Goal: Information Seeking & Learning: Learn about a topic

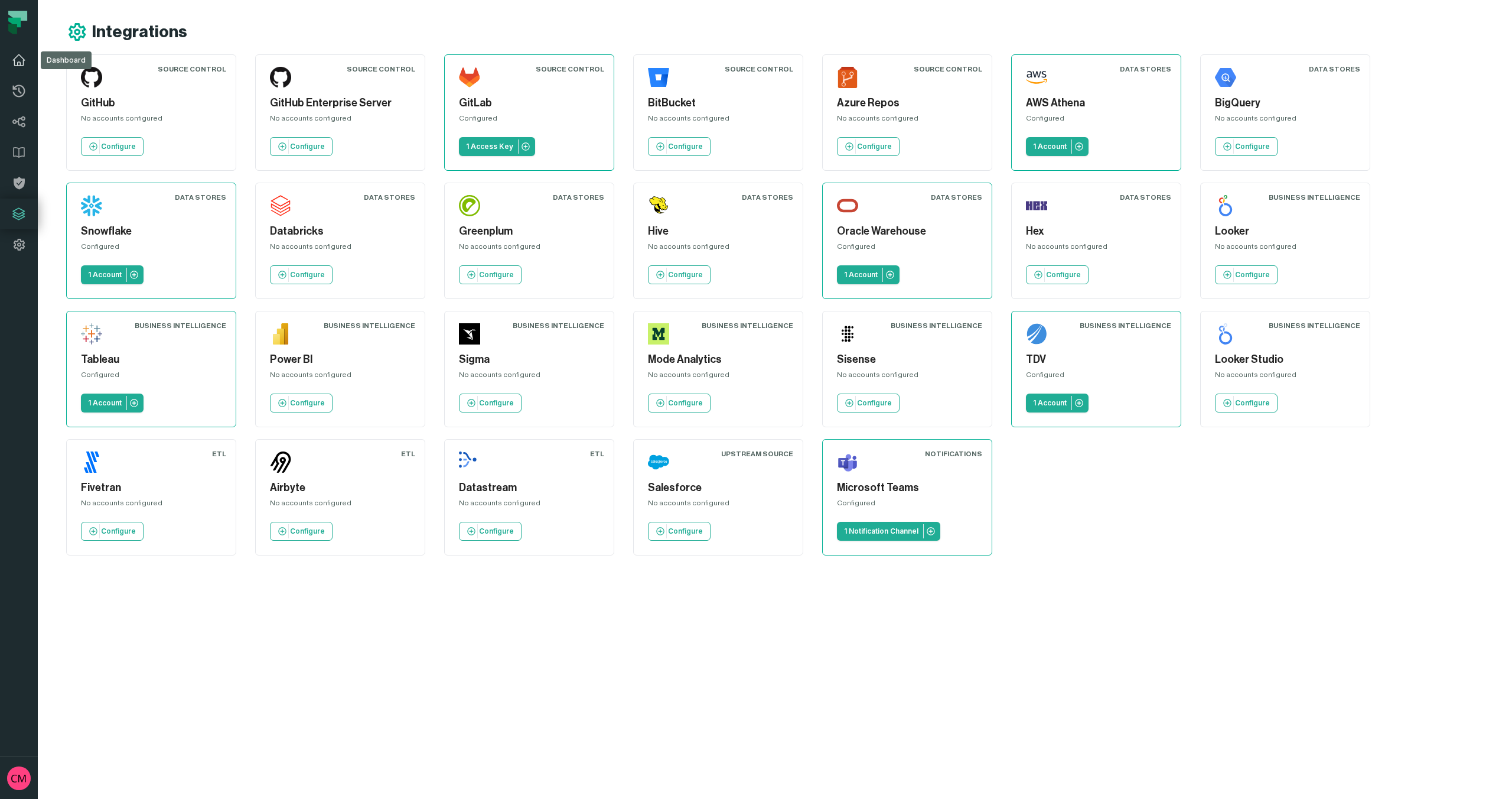
click at [19, 66] on icon at bounding box center [18, 60] width 14 height 14
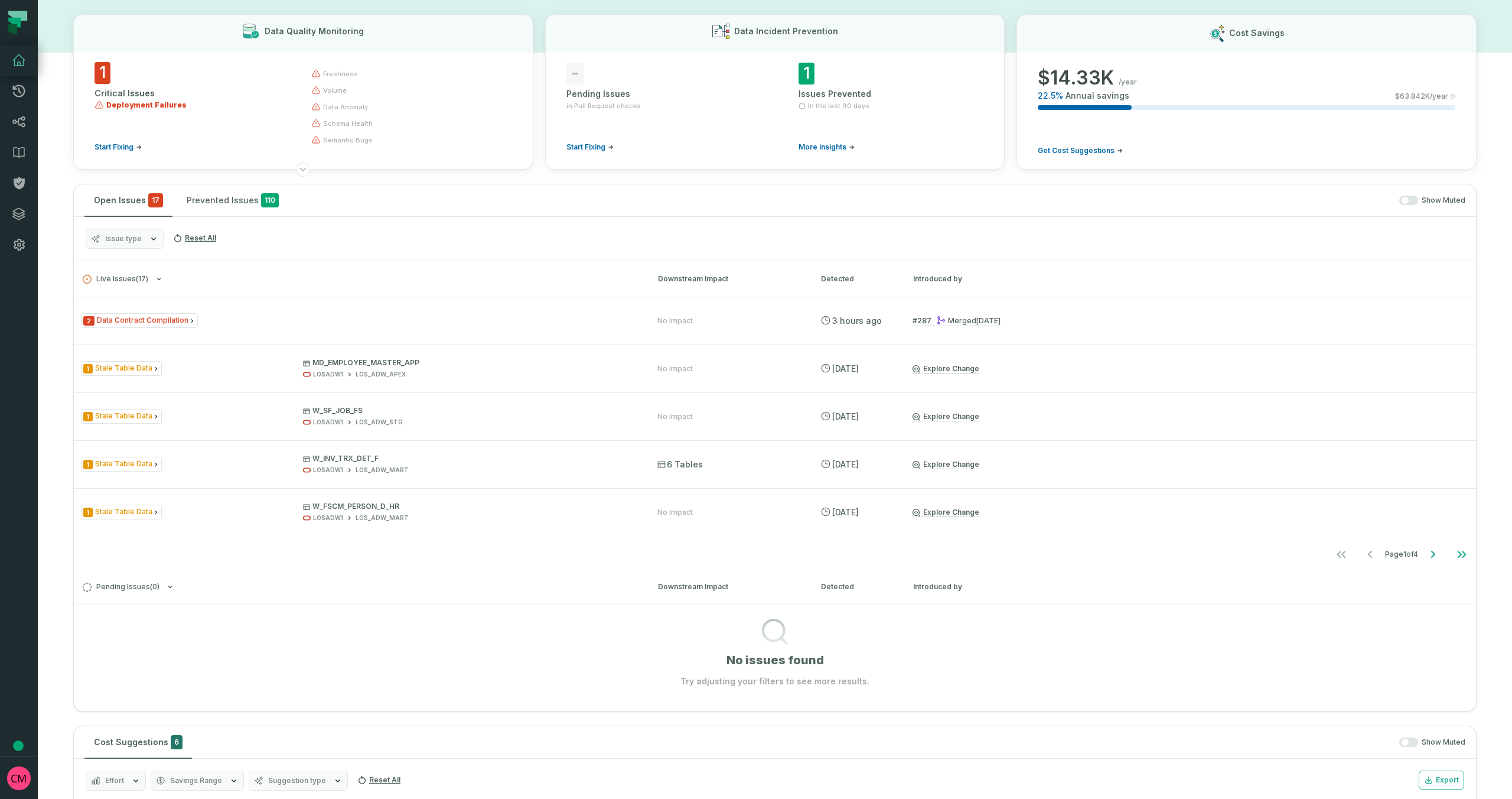
scroll to position [61, 0]
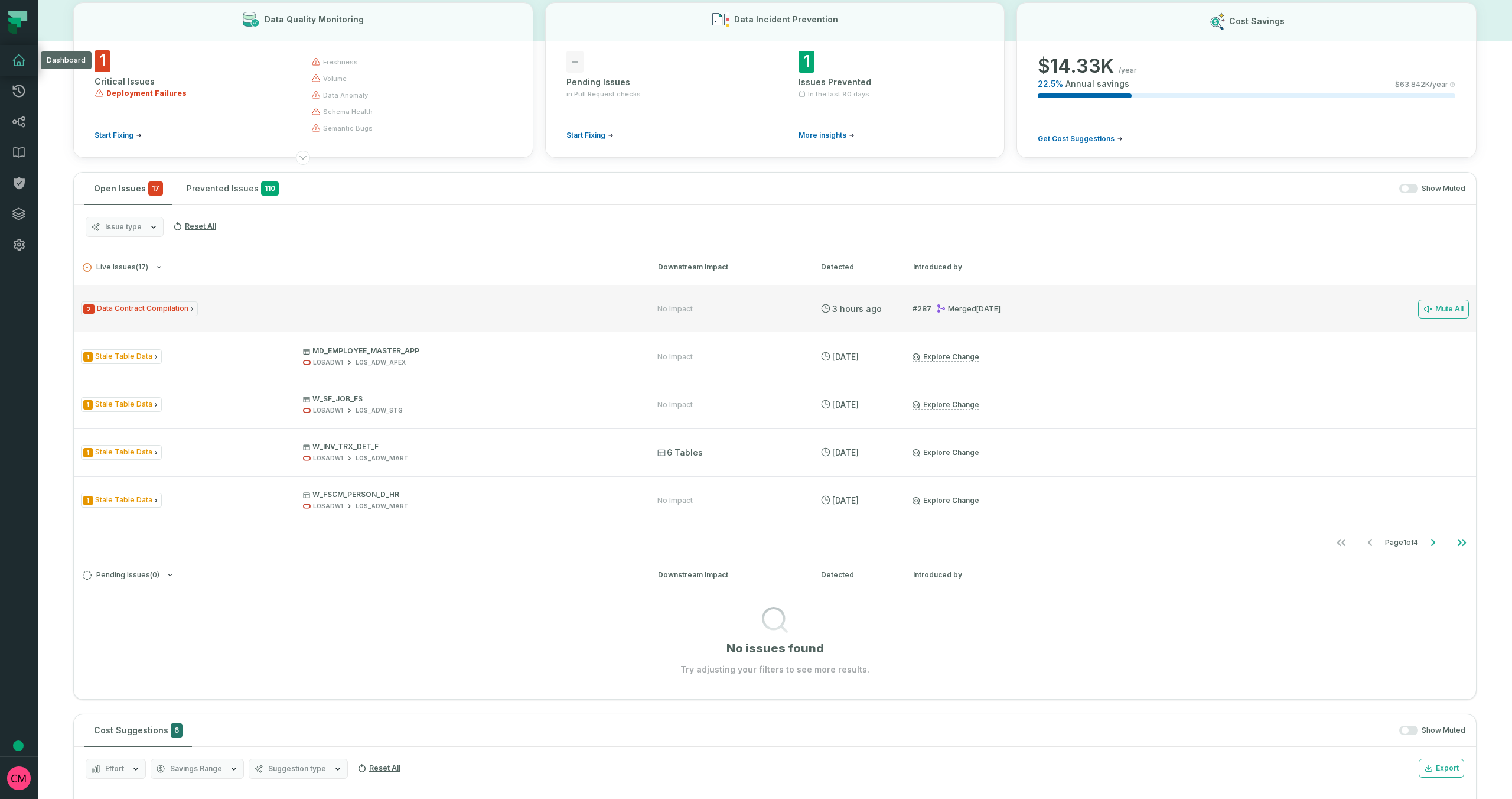
click at [183, 309] on span "2 Data Contract Compilation" at bounding box center [139, 309] width 117 height 15
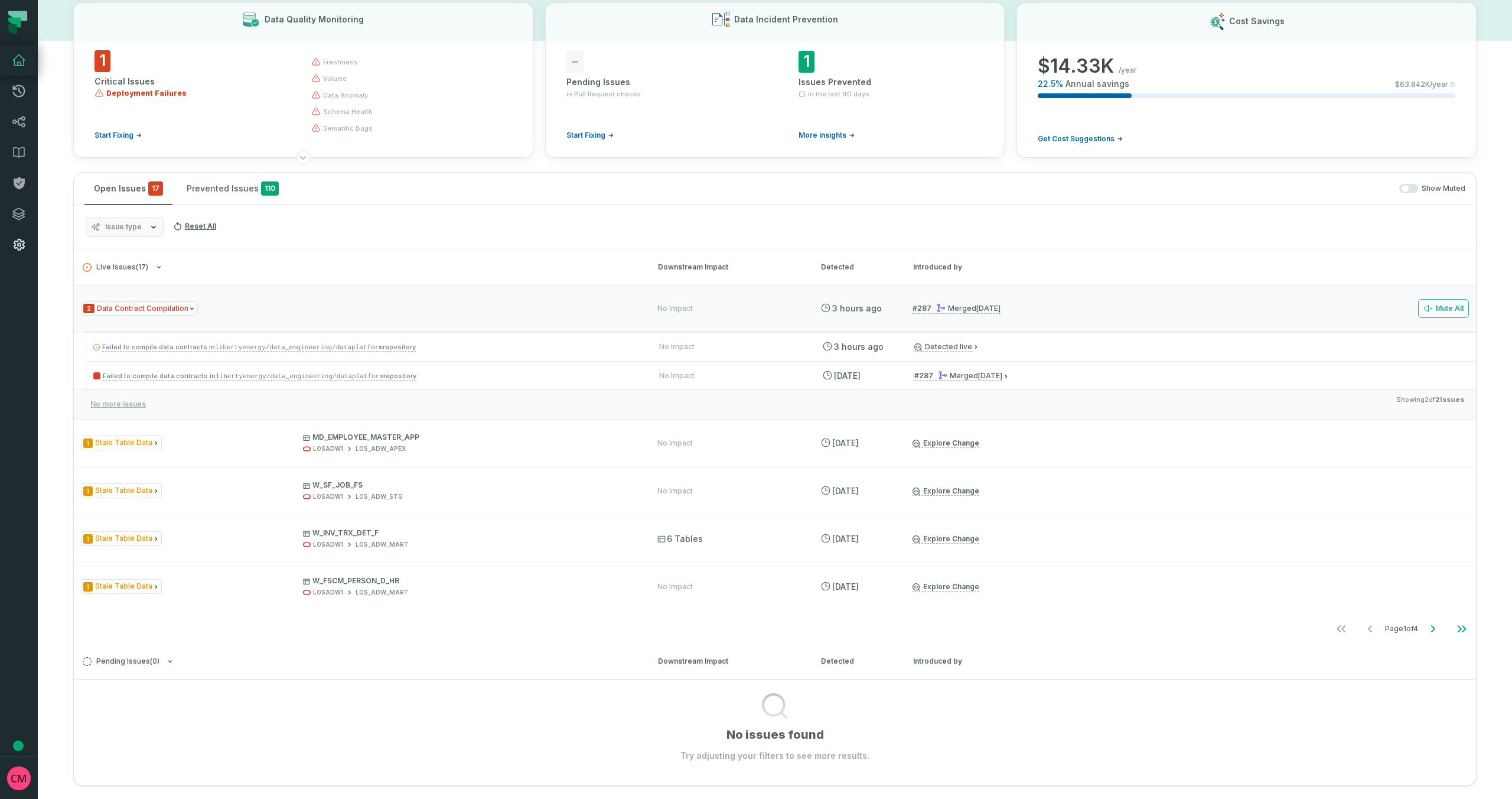
click at [20, 247] on icon at bounding box center [18, 244] width 14 height 14
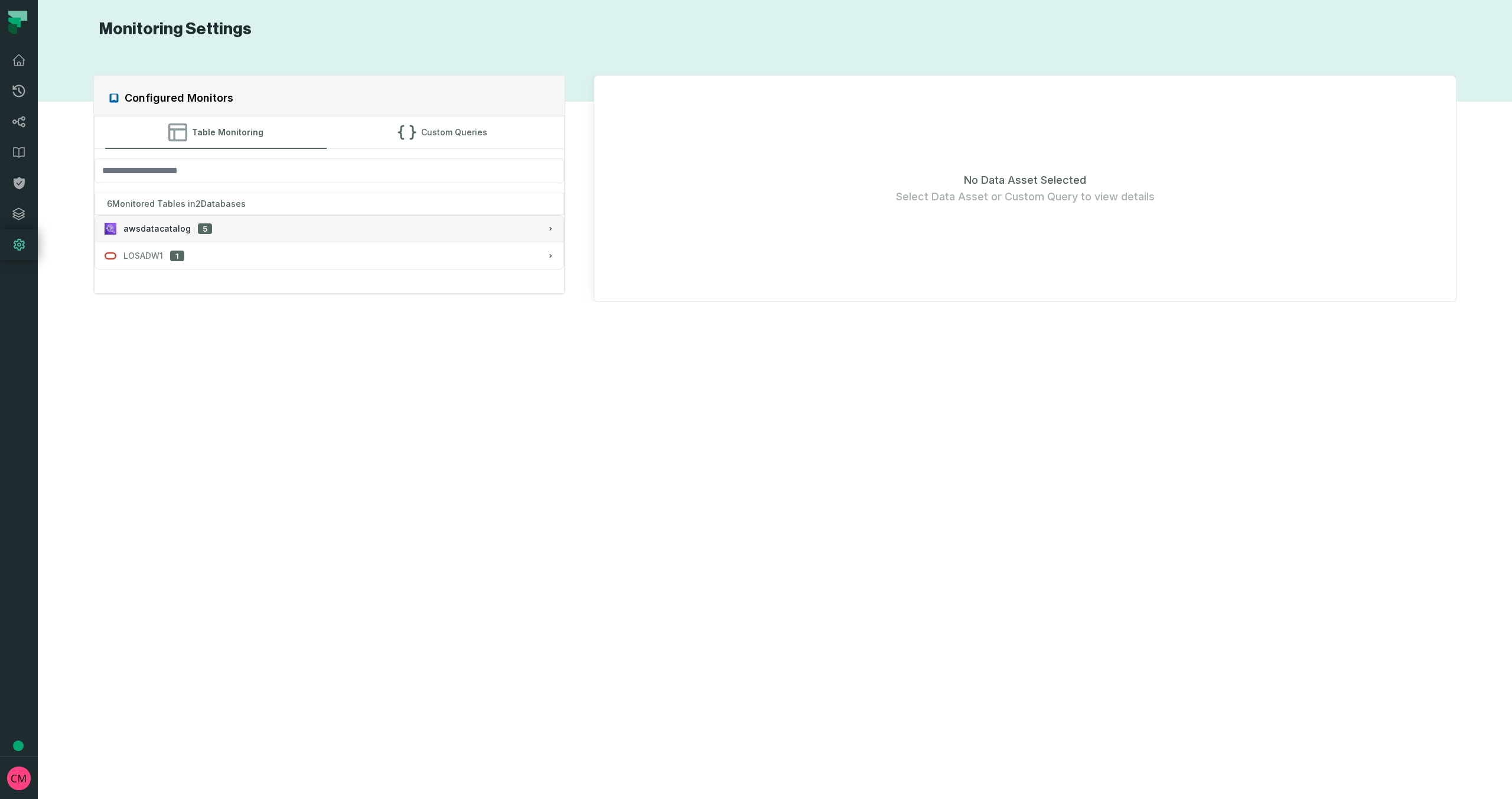
click at [254, 230] on div "awsdatacatalog 5" at bounding box center [329, 229] width 450 height 12
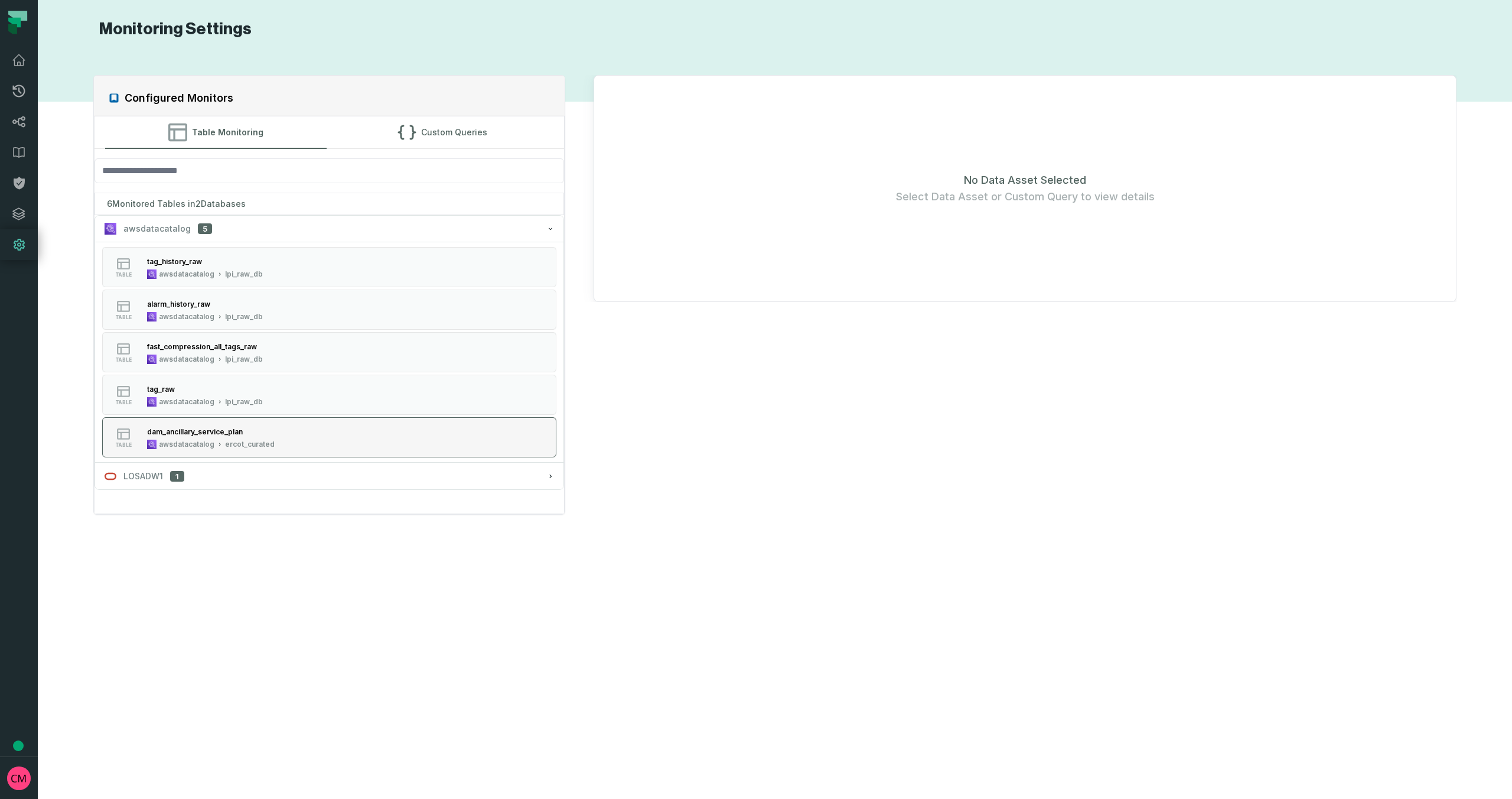
click at [269, 436] on div "dam_ancillary_service_plan" at bounding box center [210, 431] width 128 height 12
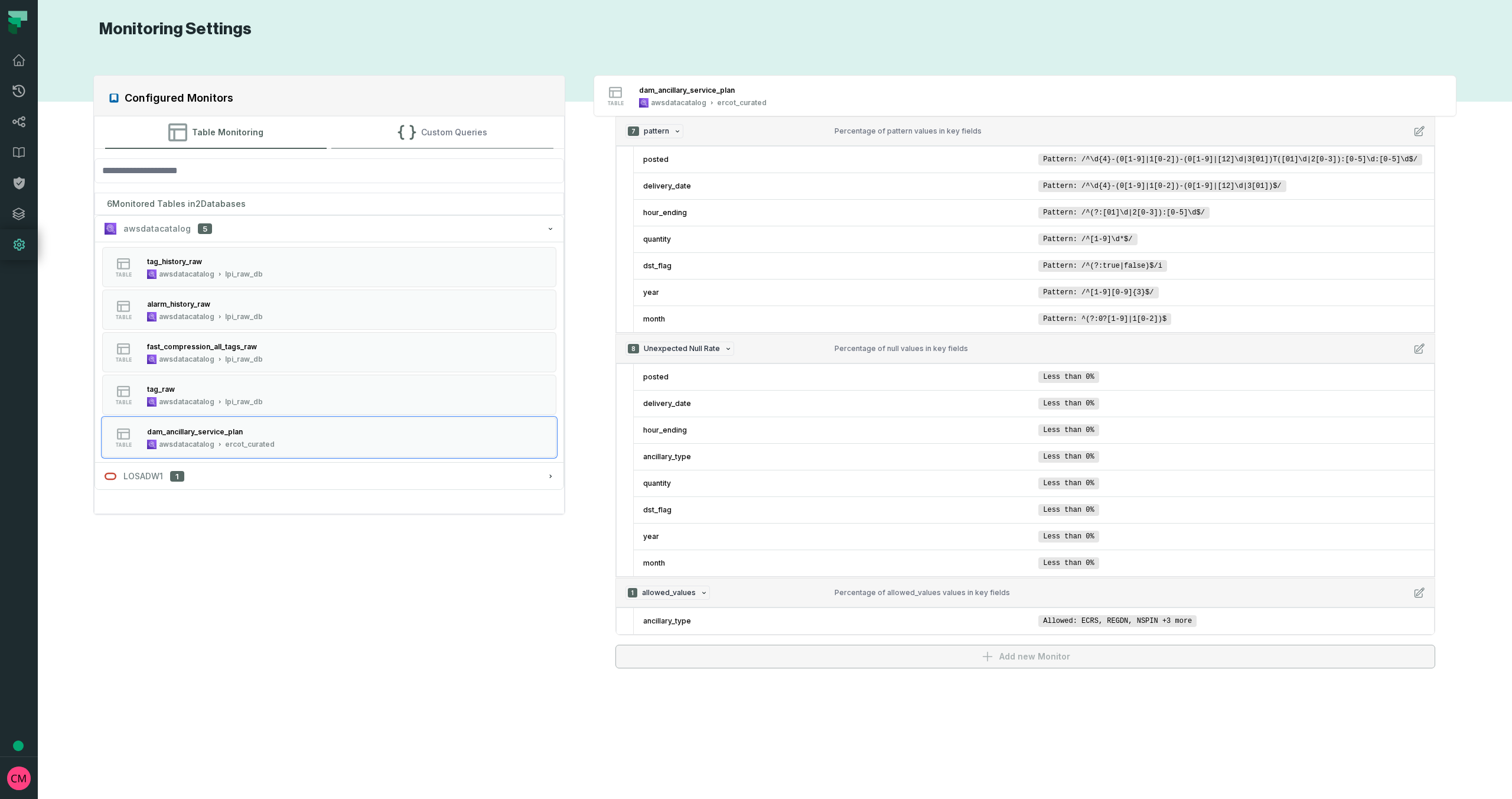
click at [470, 140] on button "Custom Queries" at bounding box center [442, 133] width 222 height 32
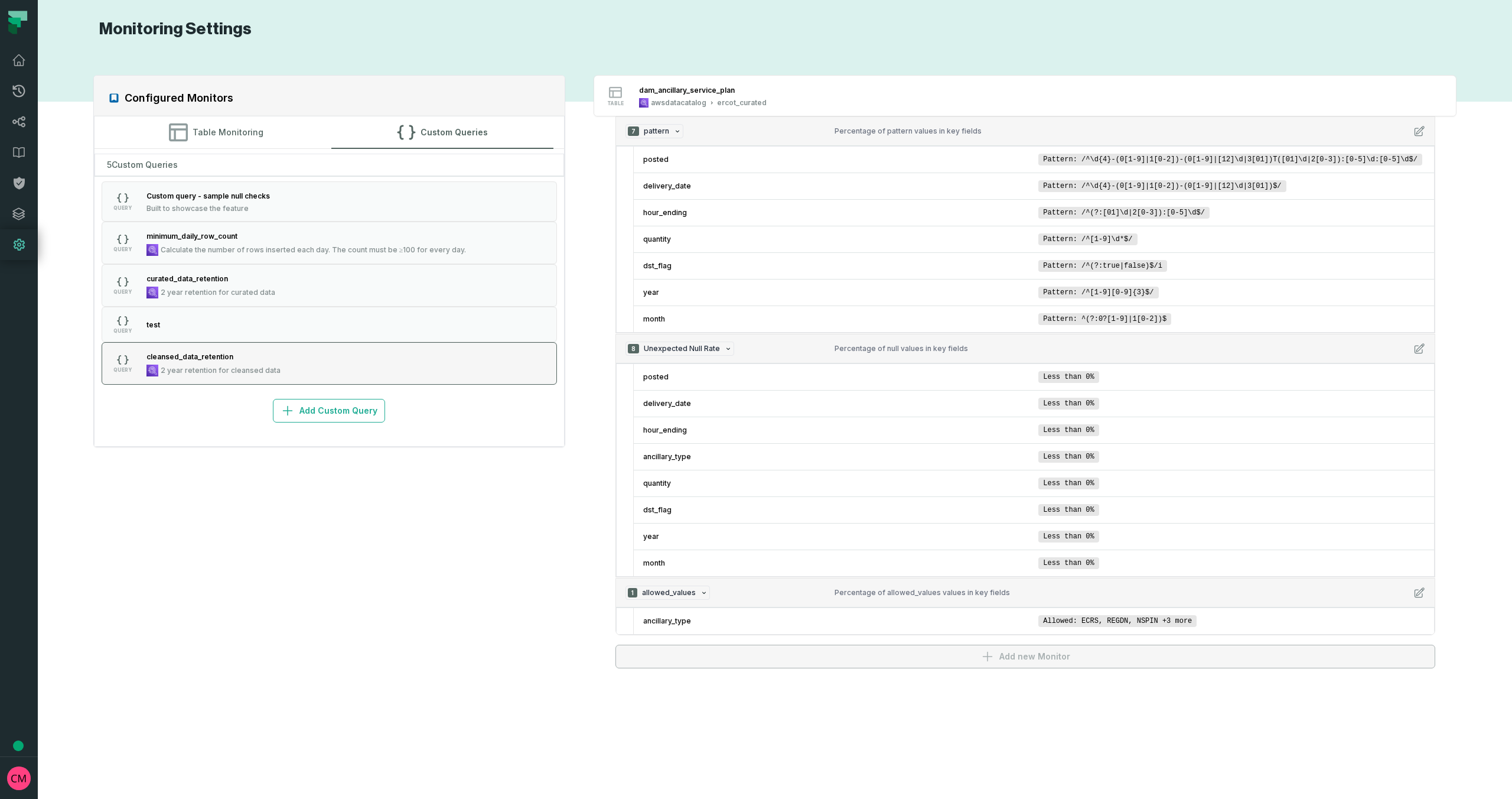
click at [261, 359] on div "cleansed_data_retention" at bounding box center [213, 356] width 134 height 12
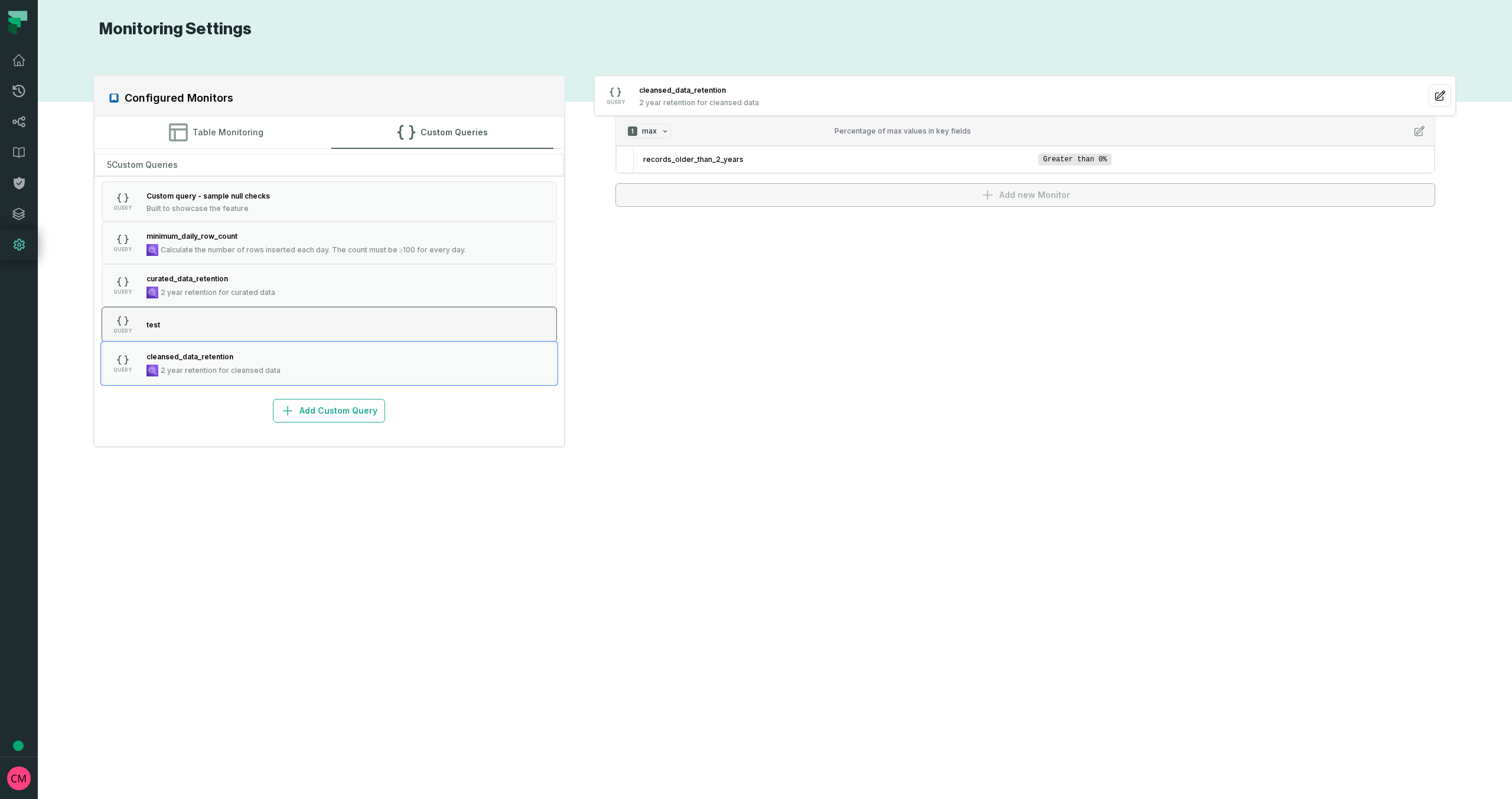
click at [272, 321] on button "QUERY test" at bounding box center [329, 324] width 456 height 35
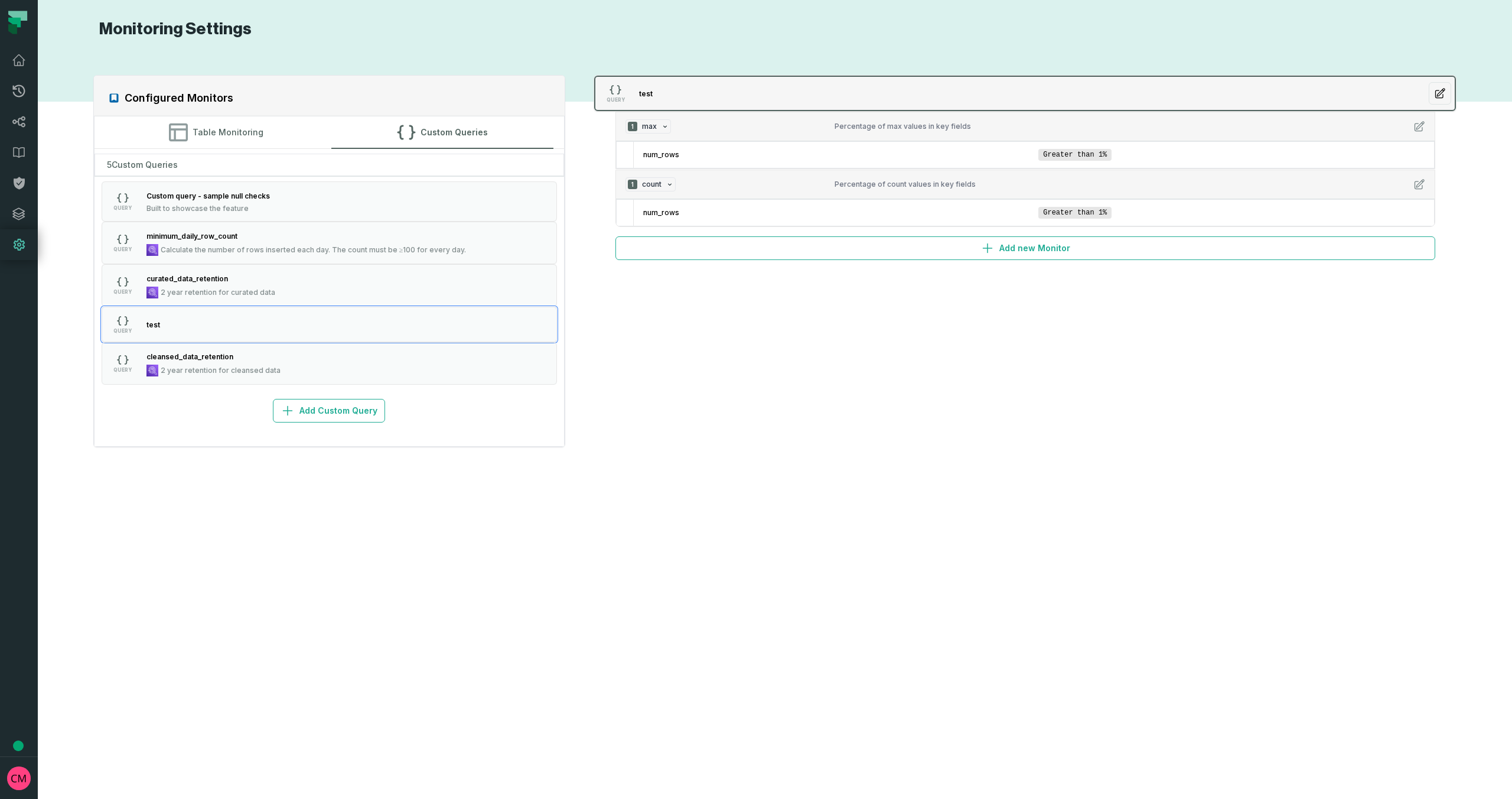
click at [1447, 94] on button "button" at bounding box center [1439, 93] width 23 height 23
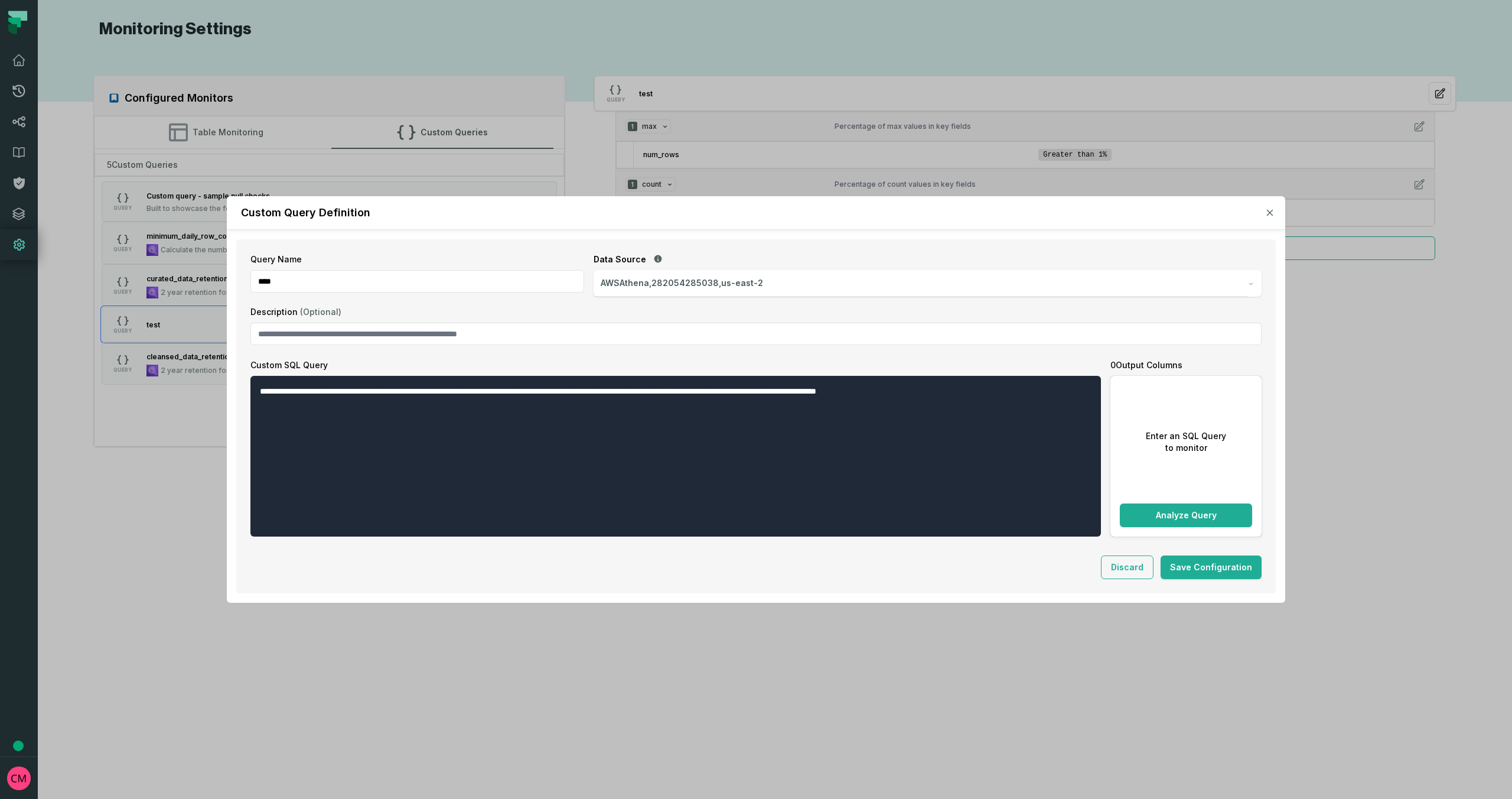
click at [1270, 216] on icon "button" at bounding box center [1270, 213] width 7 height 7
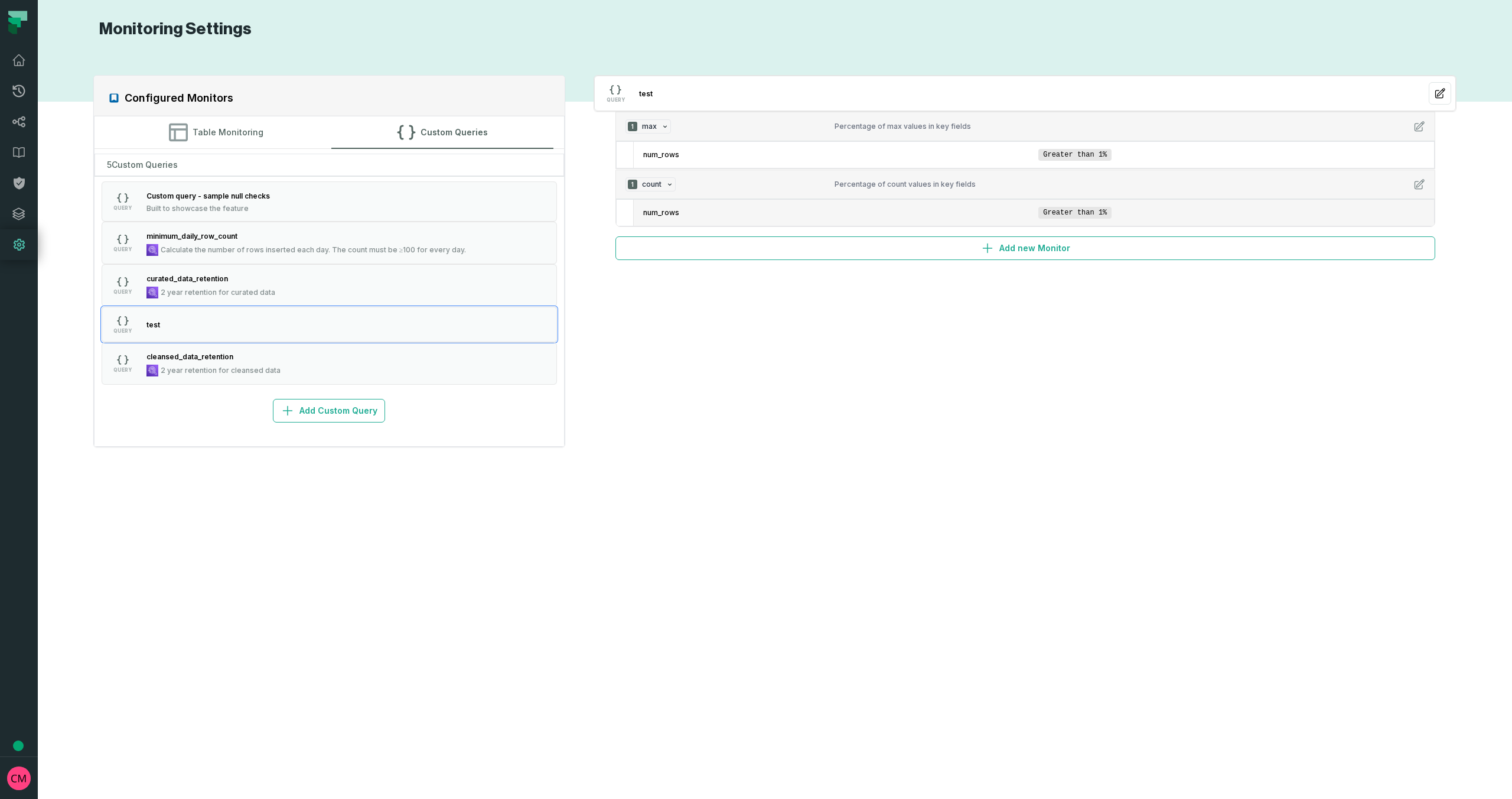
click at [1088, 218] on span "Greater than 1%" at bounding box center [1075, 213] width 73 height 12
click at [1032, 216] on span "num_rows" at bounding box center [838, 212] width 391 height 9
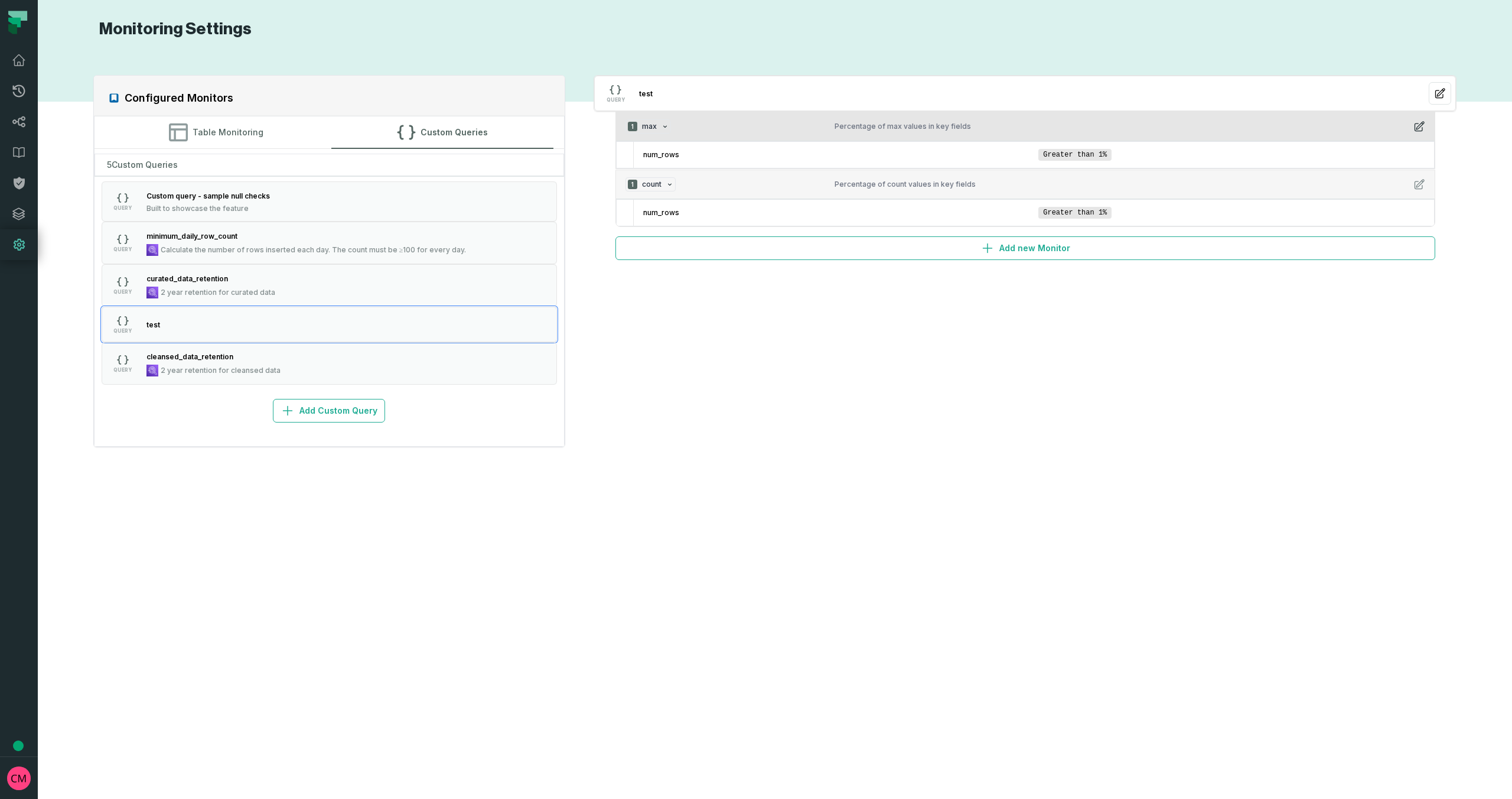
click at [1425, 124] on button "1 max Percentage of max values in key fields" at bounding box center [1026, 127] width 819 height 29
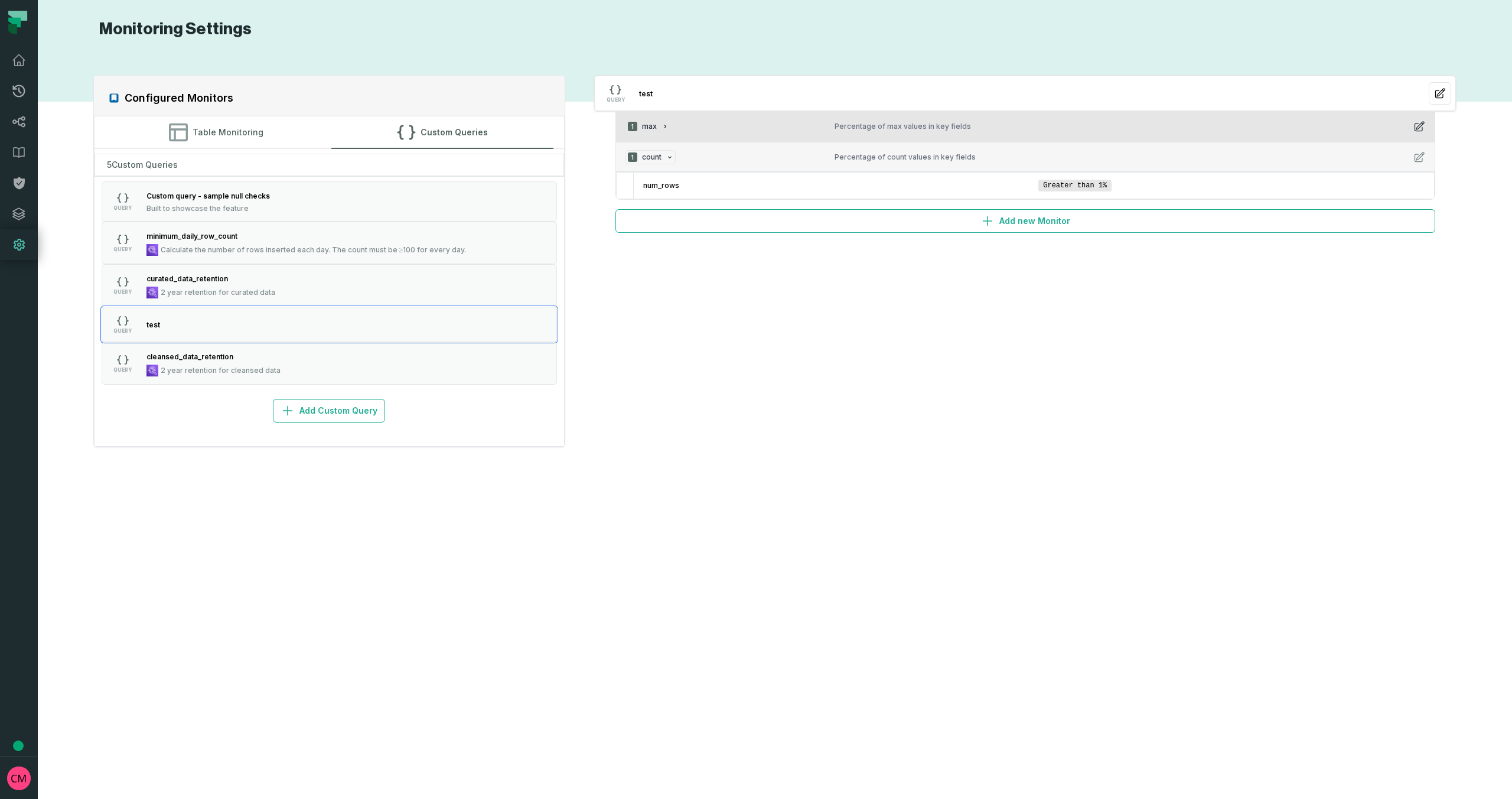
click at [1420, 127] on icon "button" at bounding box center [1419, 126] width 9 height 9
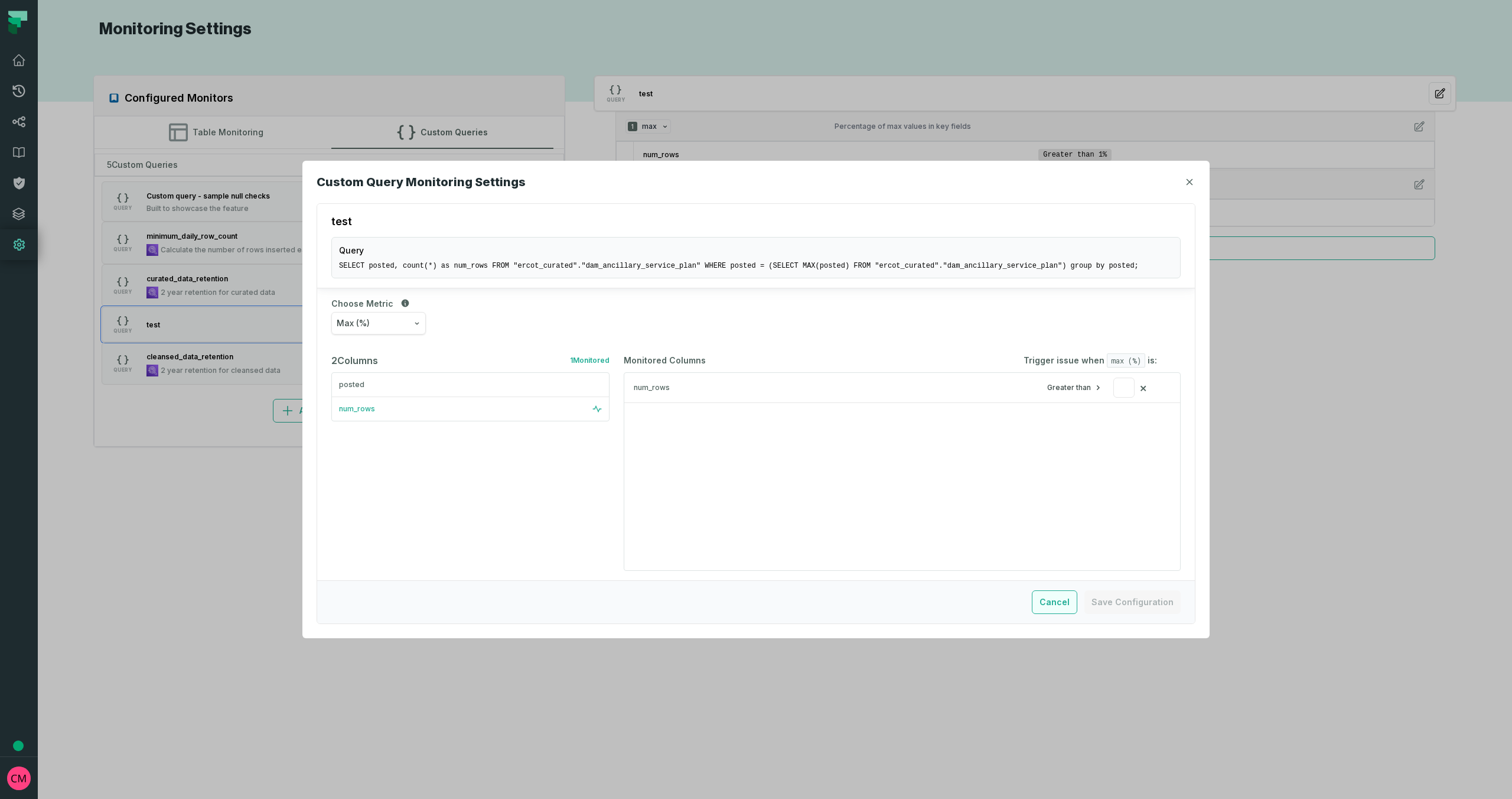
click at [1063, 602] on button "Cancel" at bounding box center [1054, 602] width 46 height 23
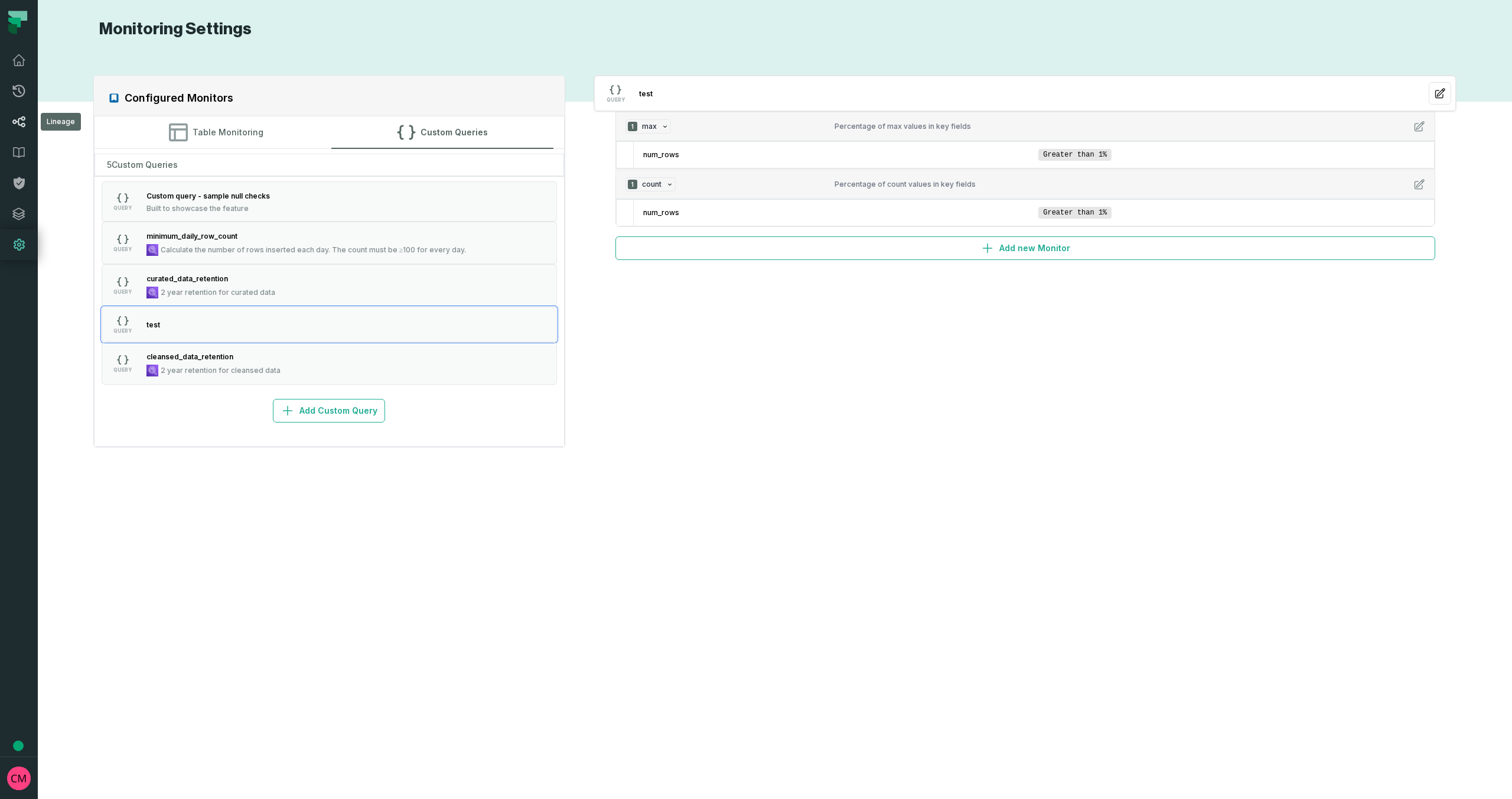
click at [27, 121] on link "Lineage" at bounding box center [18, 121] width 38 height 31
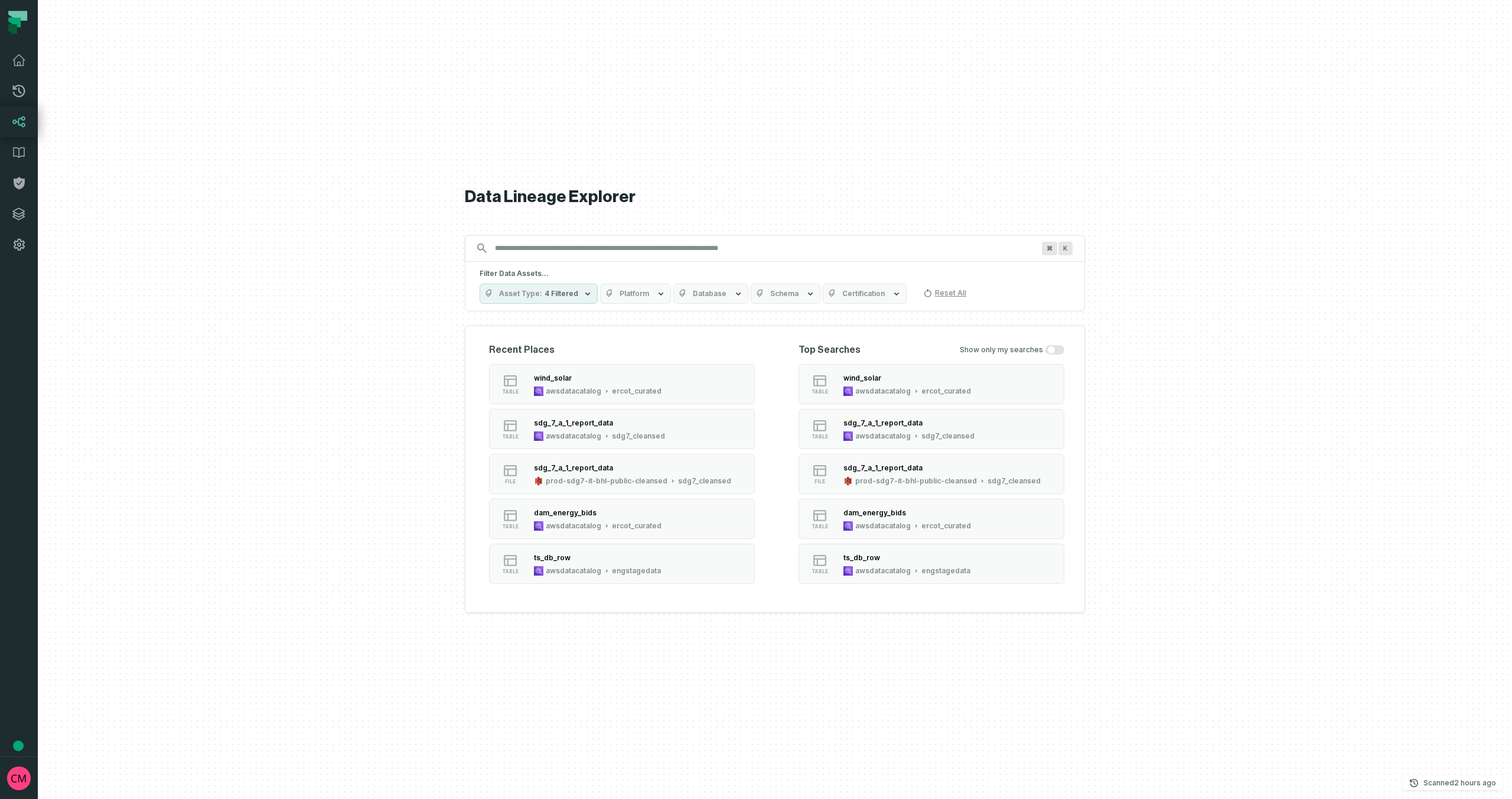
click at [553, 253] on input "Discovery Provider cmdk menu" at bounding box center [764, 248] width 553 height 19
click at [610, 378] on div "wind_solar" at bounding box center [597, 378] width 128 height 12
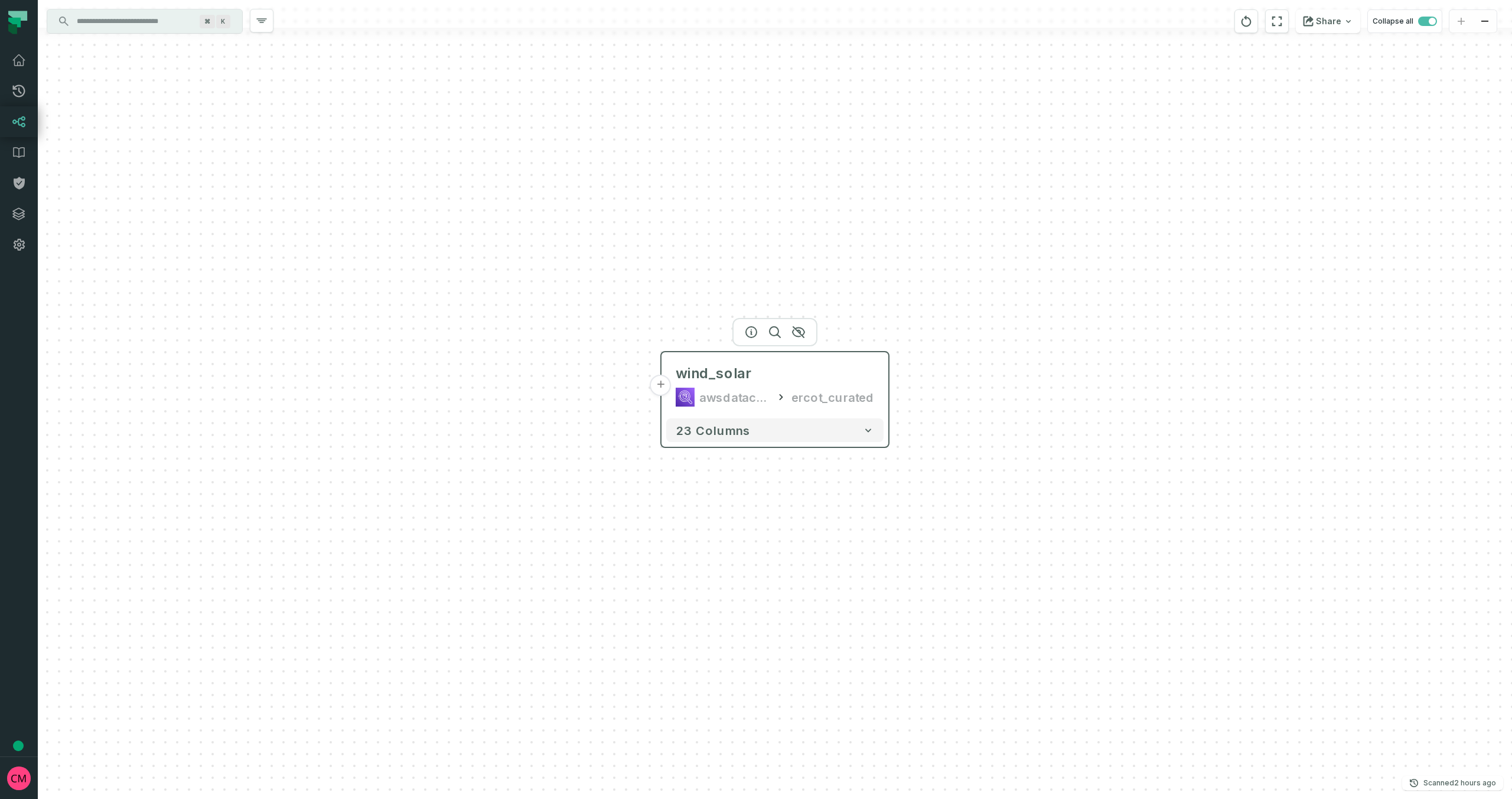
click at [661, 389] on button "+" at bounding box center [661, 384] width 21 height 21
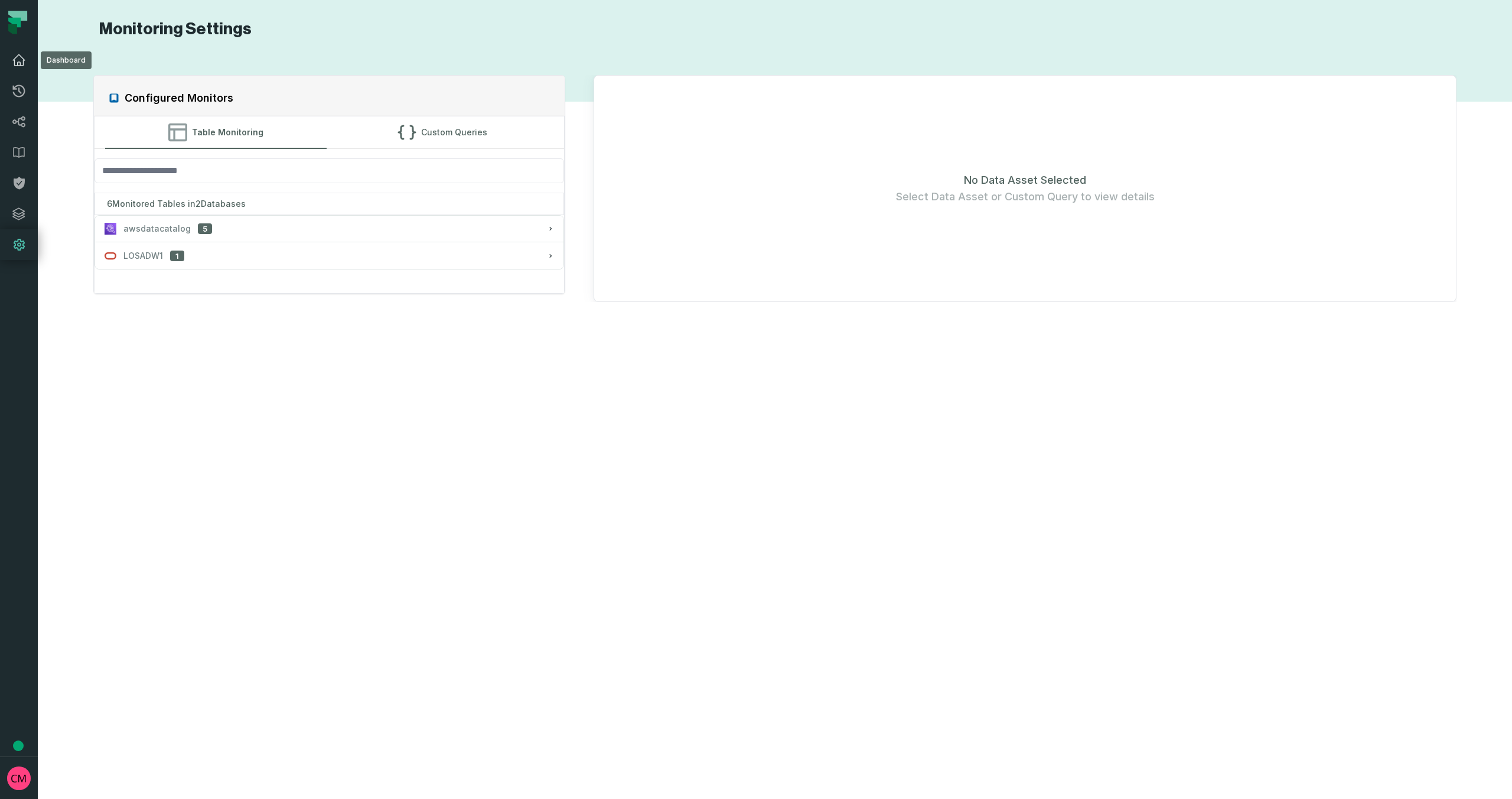
click at [17, 62] on icon at bounding box center [18, 60] width 14 height 14
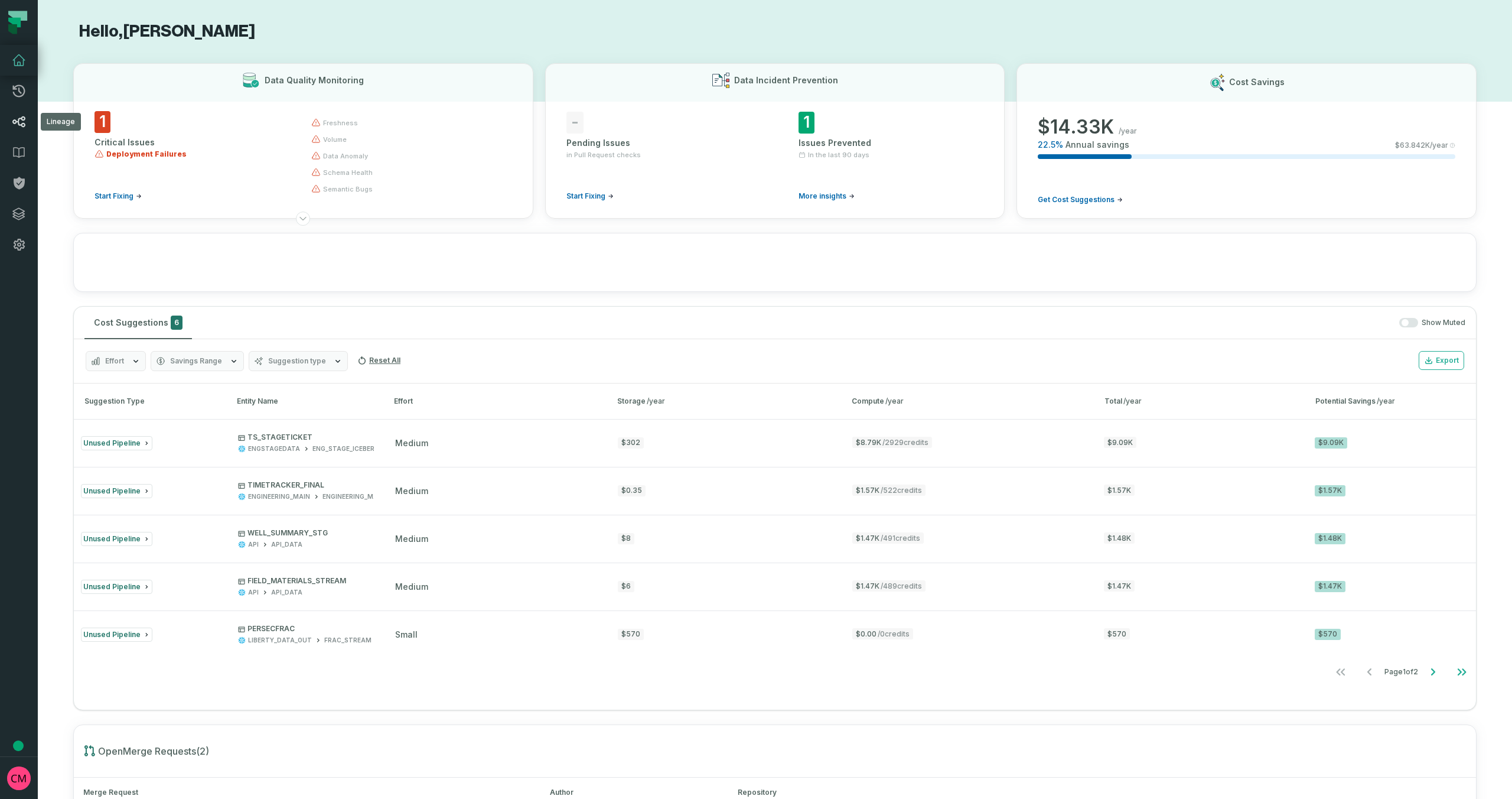
click at [18, 118] on icon at bounding box center [18, 121] width 14 height 14
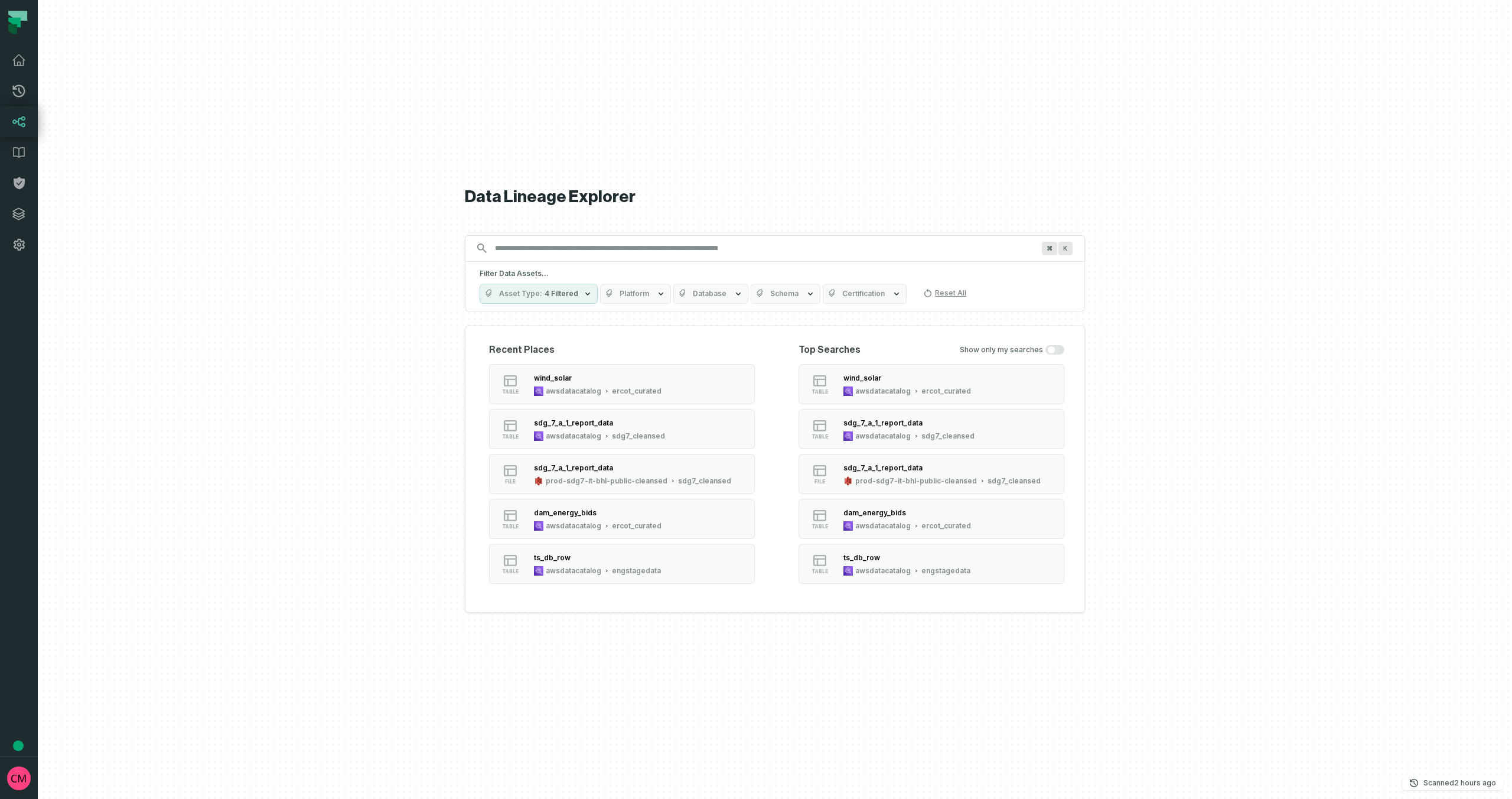
click at [947, 431] on div "sdg7_cleansed" at bounding box center [948, 435] width 53 height 9
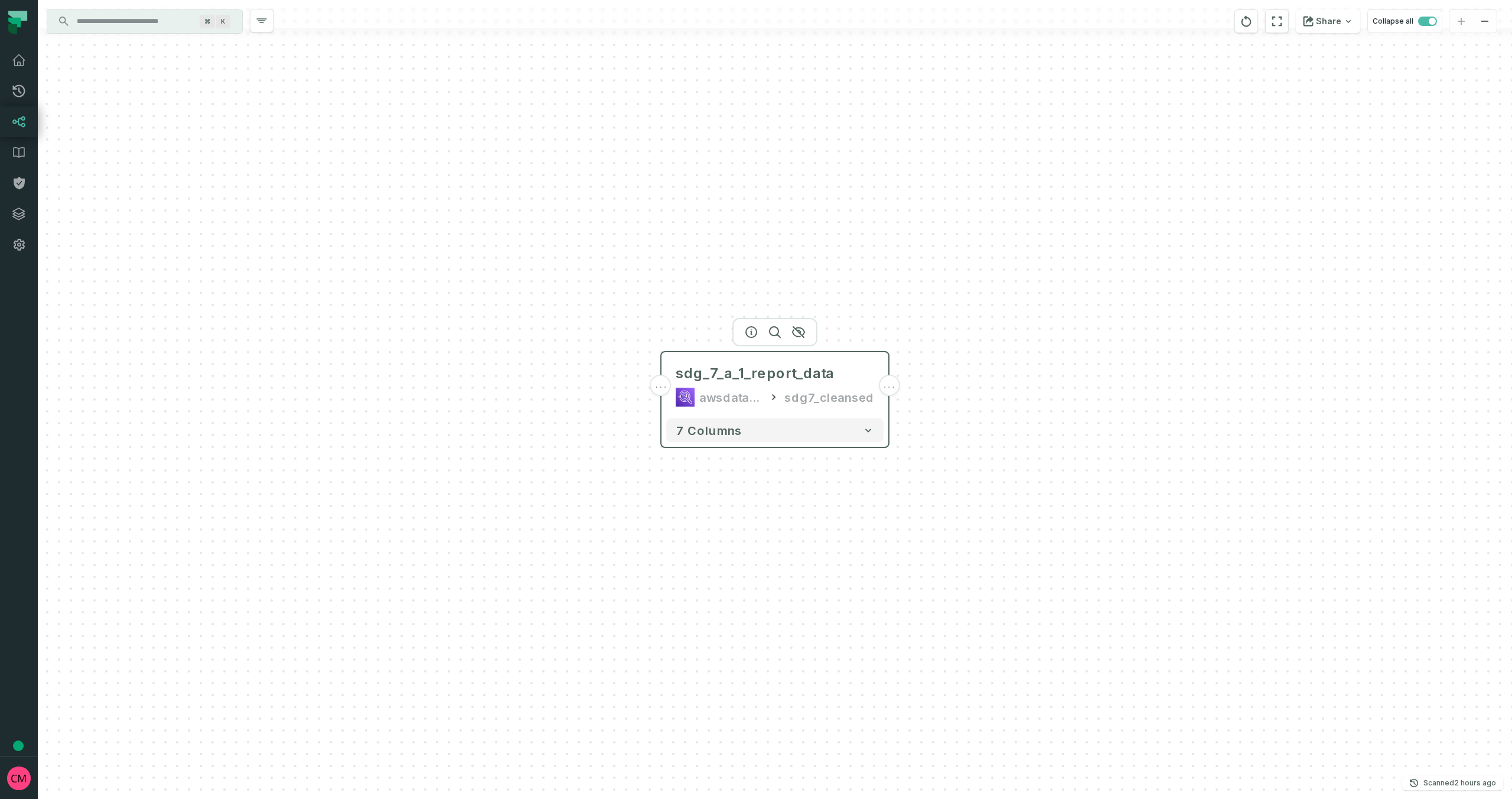
click at [661, 390] on div "..." at bounding box center [661, 384] width 21 height 21
click at [661, 385] on span "..." at bounding box center [661, 384] width 13 height 11
click at [892, 391] on div "..." at bounding box center [890, 384] width 21 height 21
click at [661, 385] on span "..." at bounding box center [662, 384] width 13 height 11
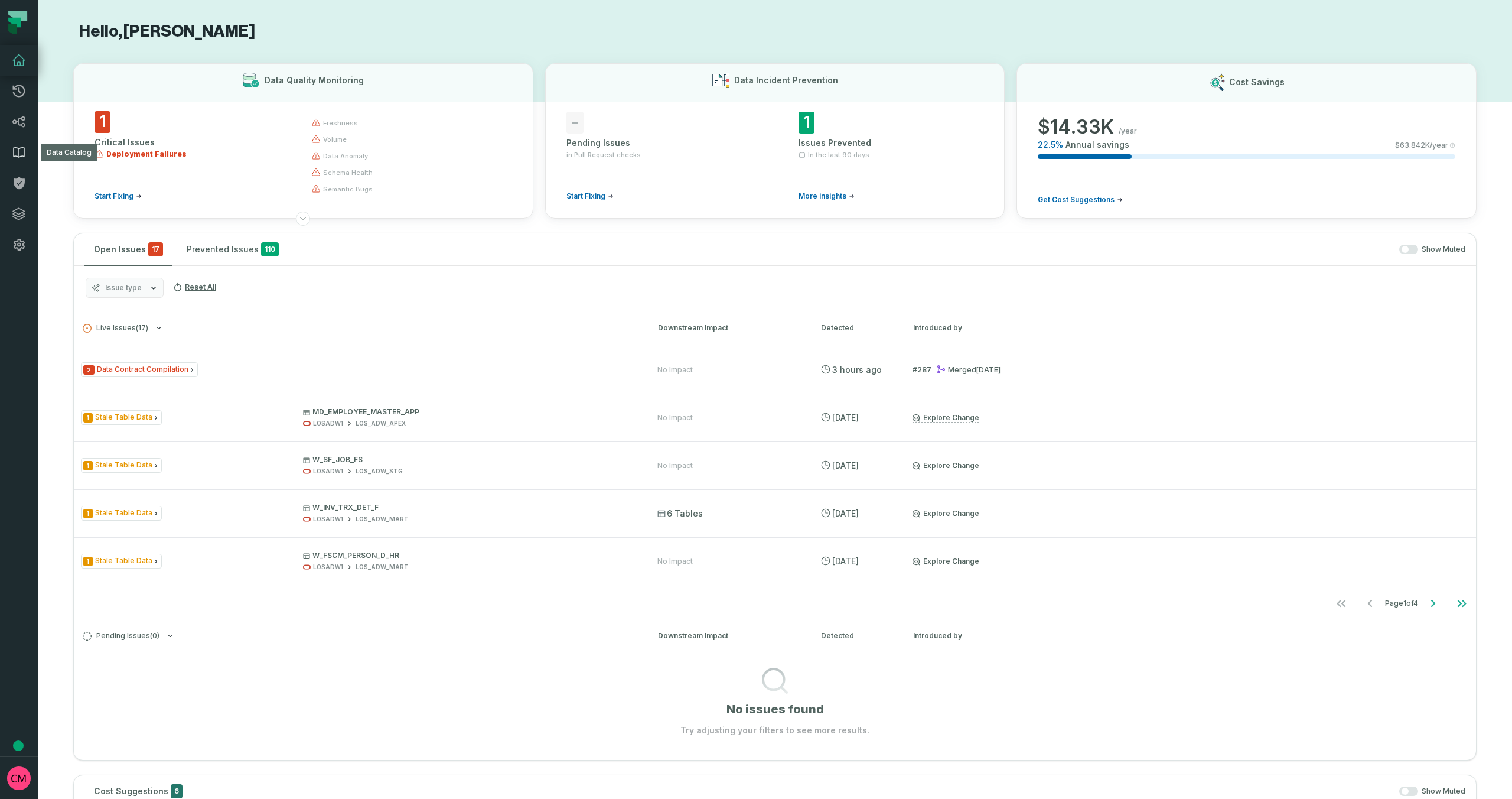
click at [18, 151] on icon at bounding box center [18, 153] width 11 height 10
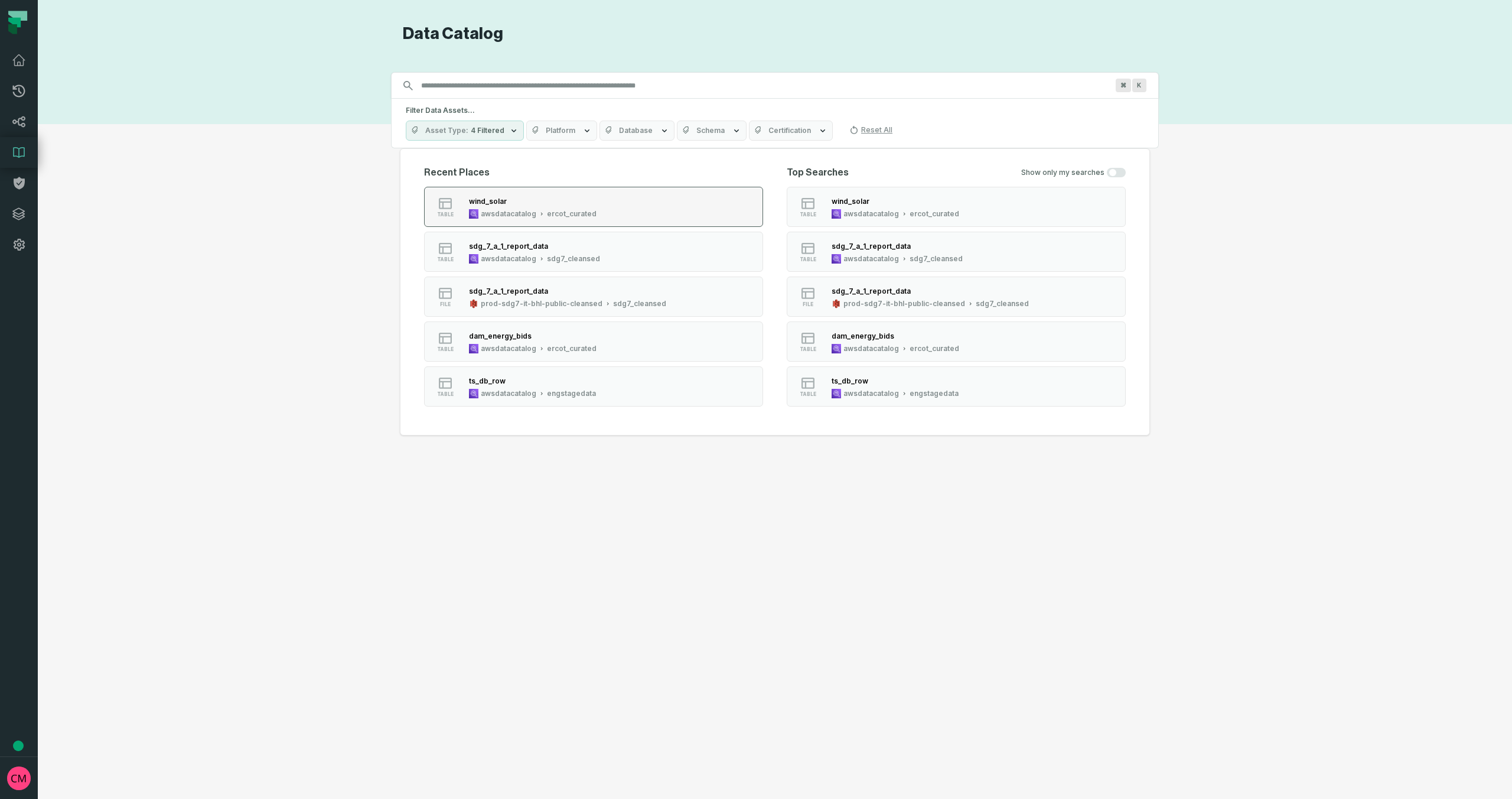
click at [552, 205] on div "wind_solar" at bounding box center [532, 201] width 128 height 12
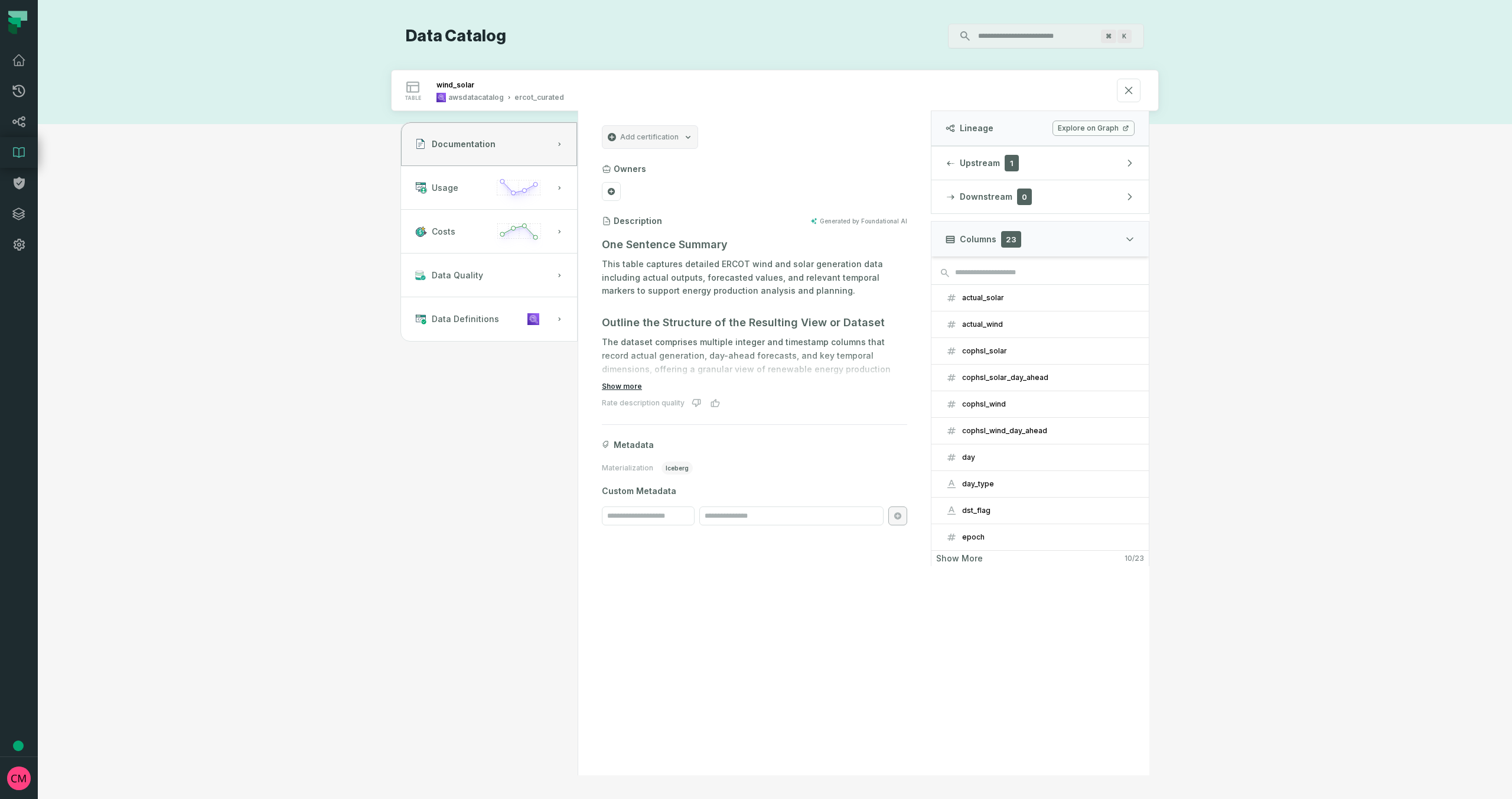
click at [629, 384] on button "Show more" at bounding box center [622, 386] width 40 height 9
